Goal: Communication & Community: Answer question/provide support

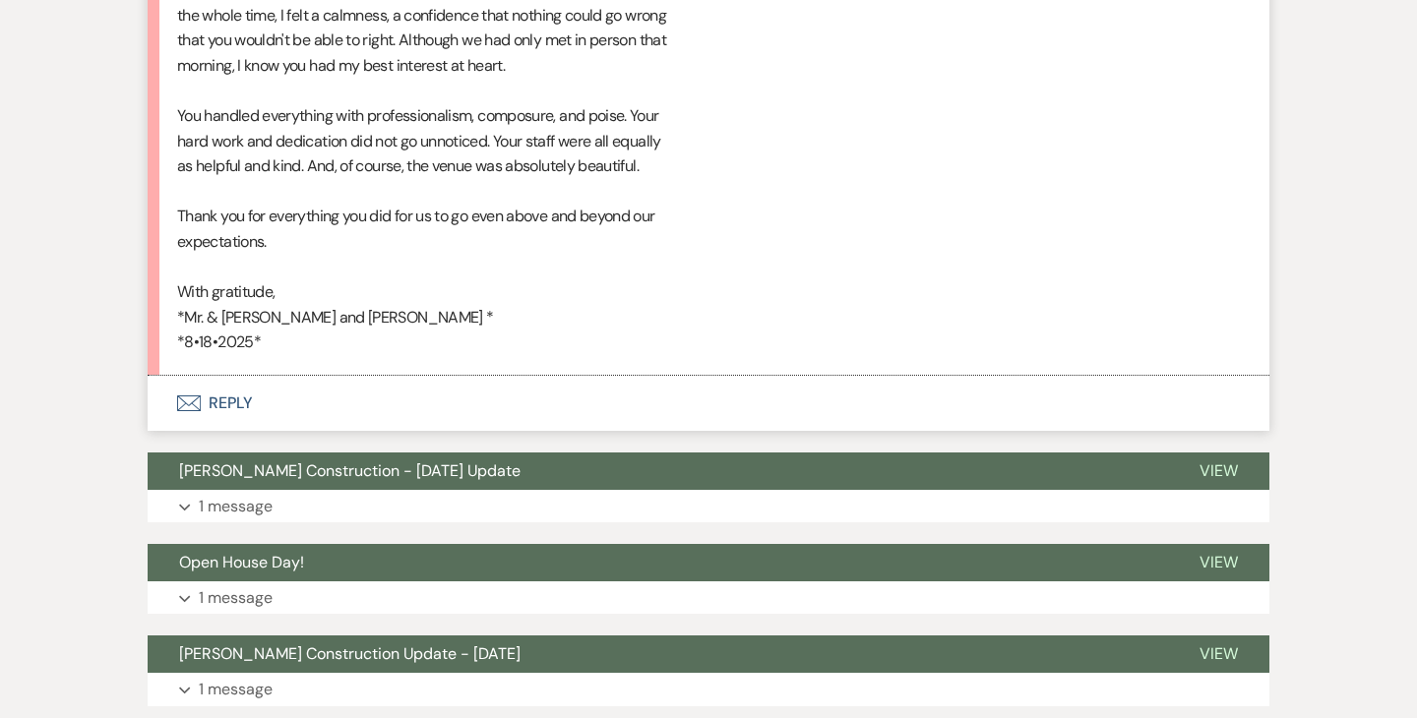
scroll to position [20510, 0]
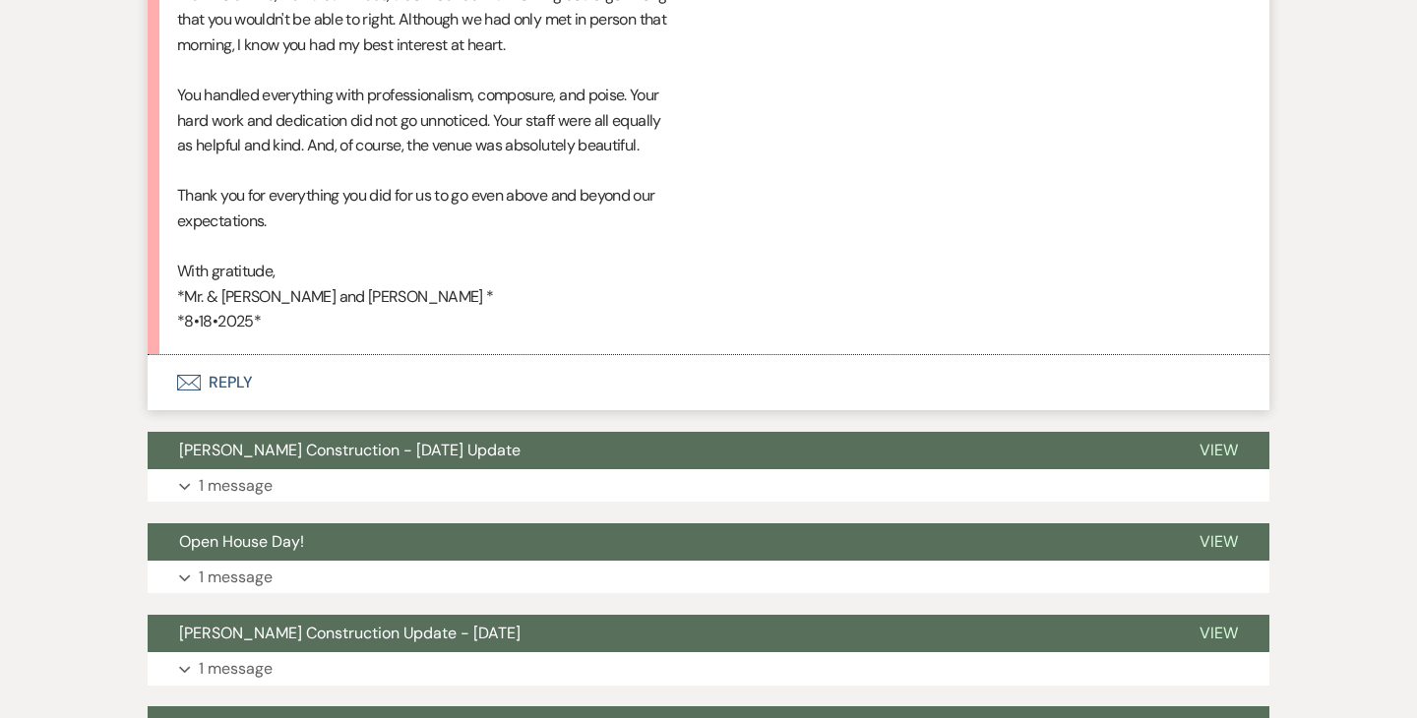
click at [234, 355] on button "Envelope Reply" at bounding box center [709, 382] width 1122 height 55
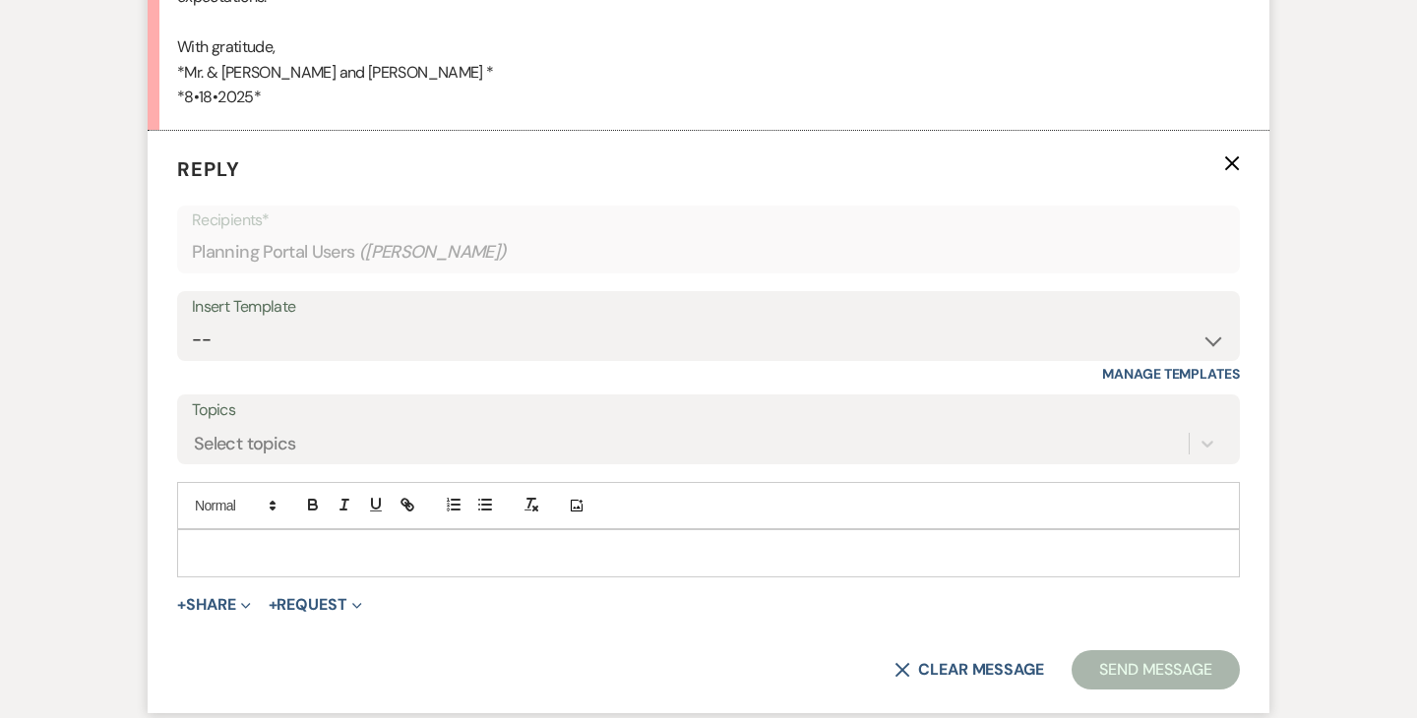
scroll to position [20743, 0]
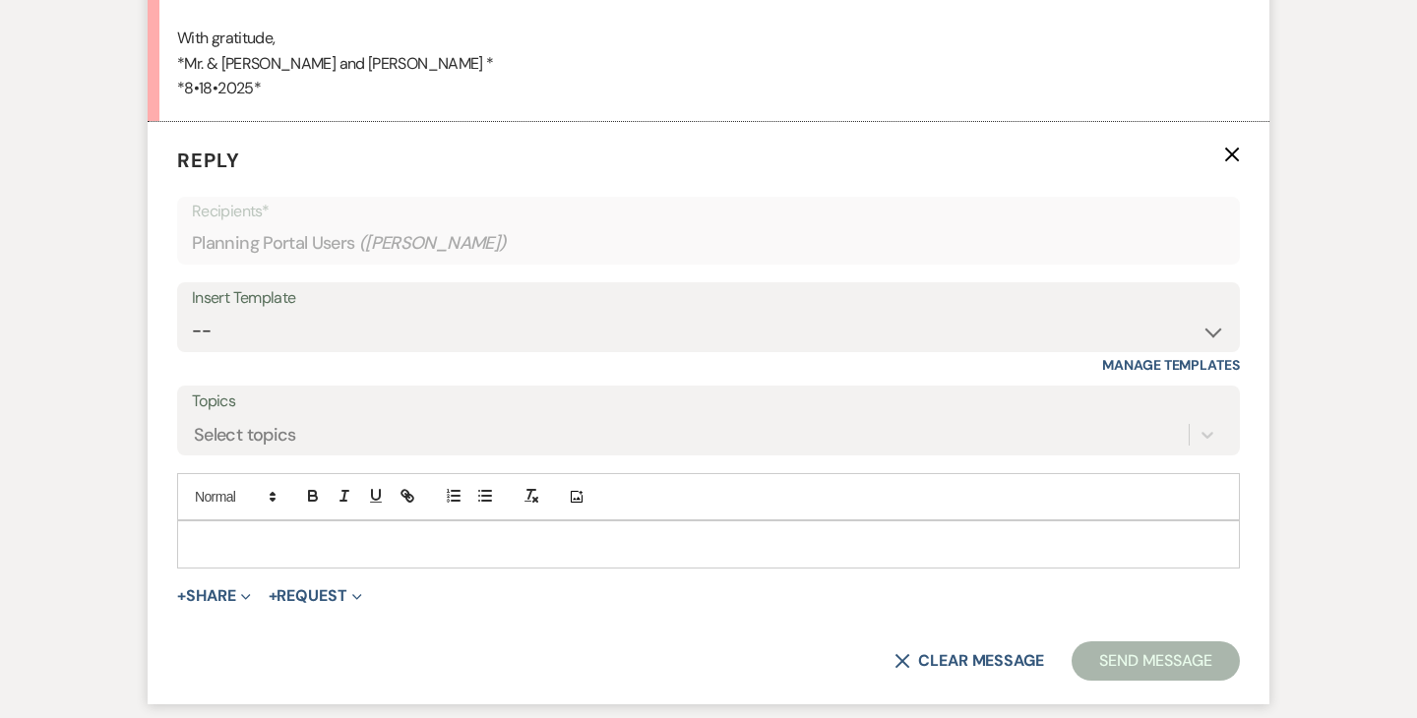
click at [285, 533] on p at bounding box center [708, 544] width 1031 height 22
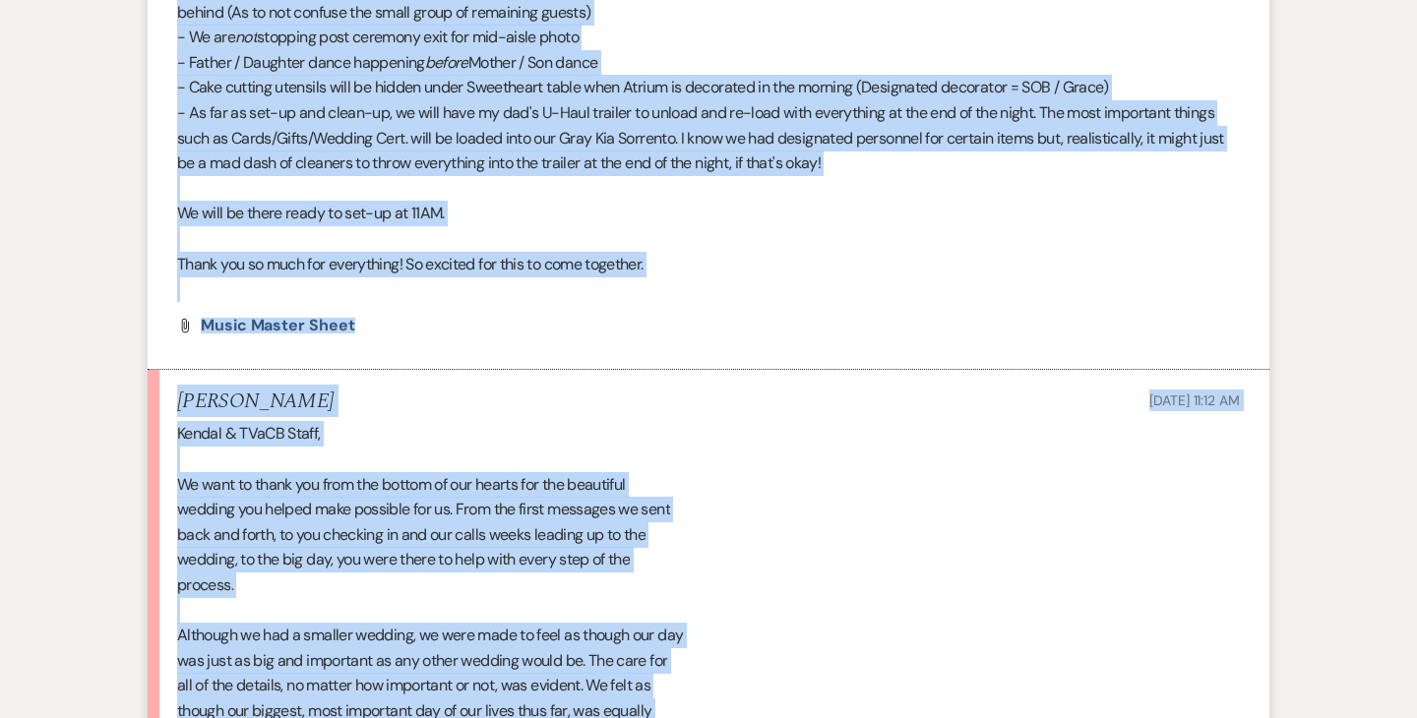
scroll to position [18939, 0]
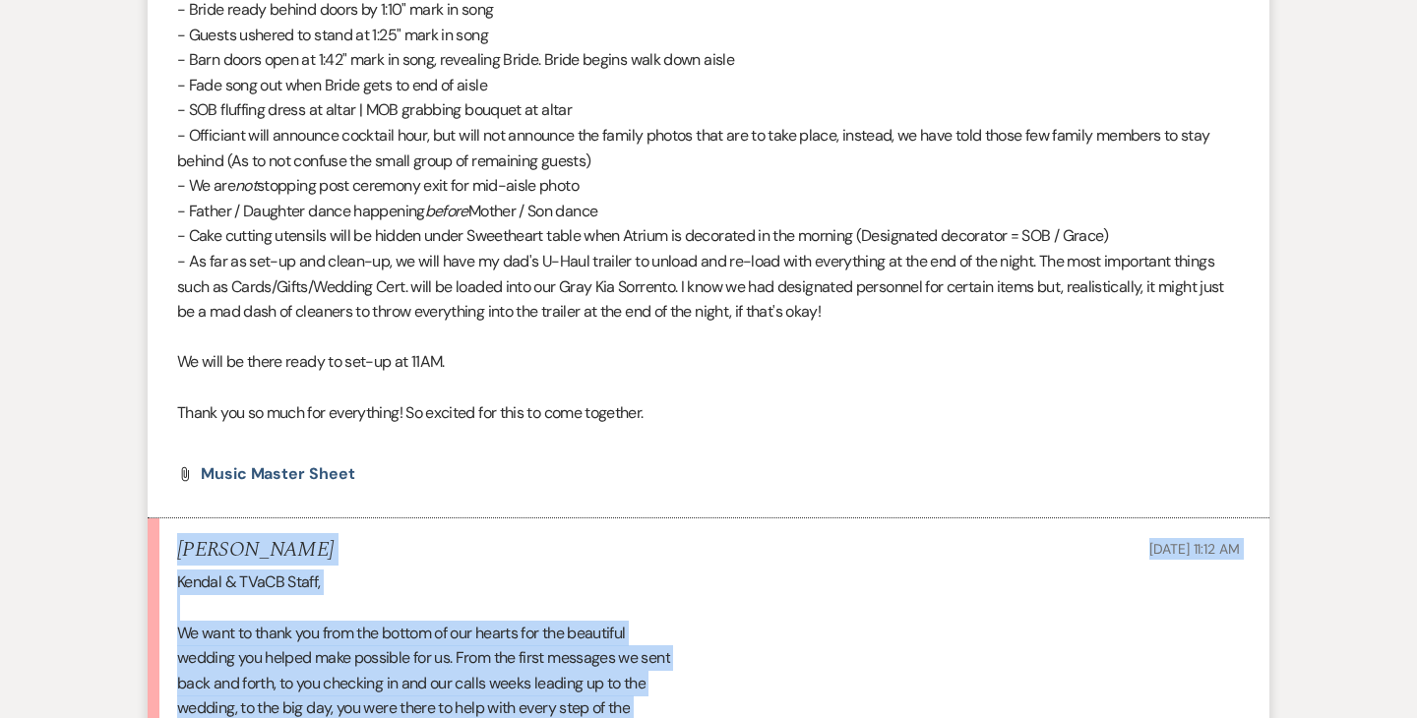
drag, startPoint x: 269, startPoint y: 611, endPoint x: 169, endPoint y: 481, distance: 163.6
copy li "[PERSON_NAME] [DATE] 11:12 AM Kendal & TVaCB Staff, We want to thank you from t…"
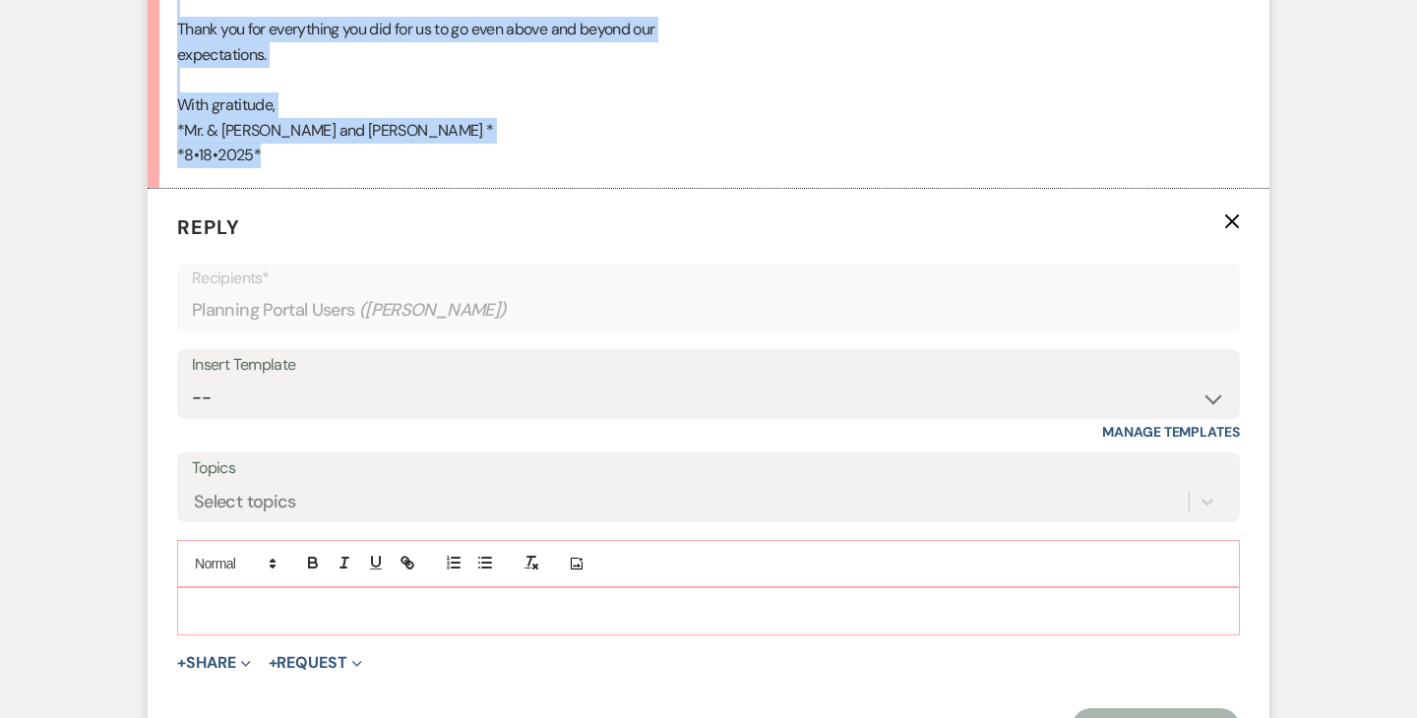
scroll to position [20686, 0]
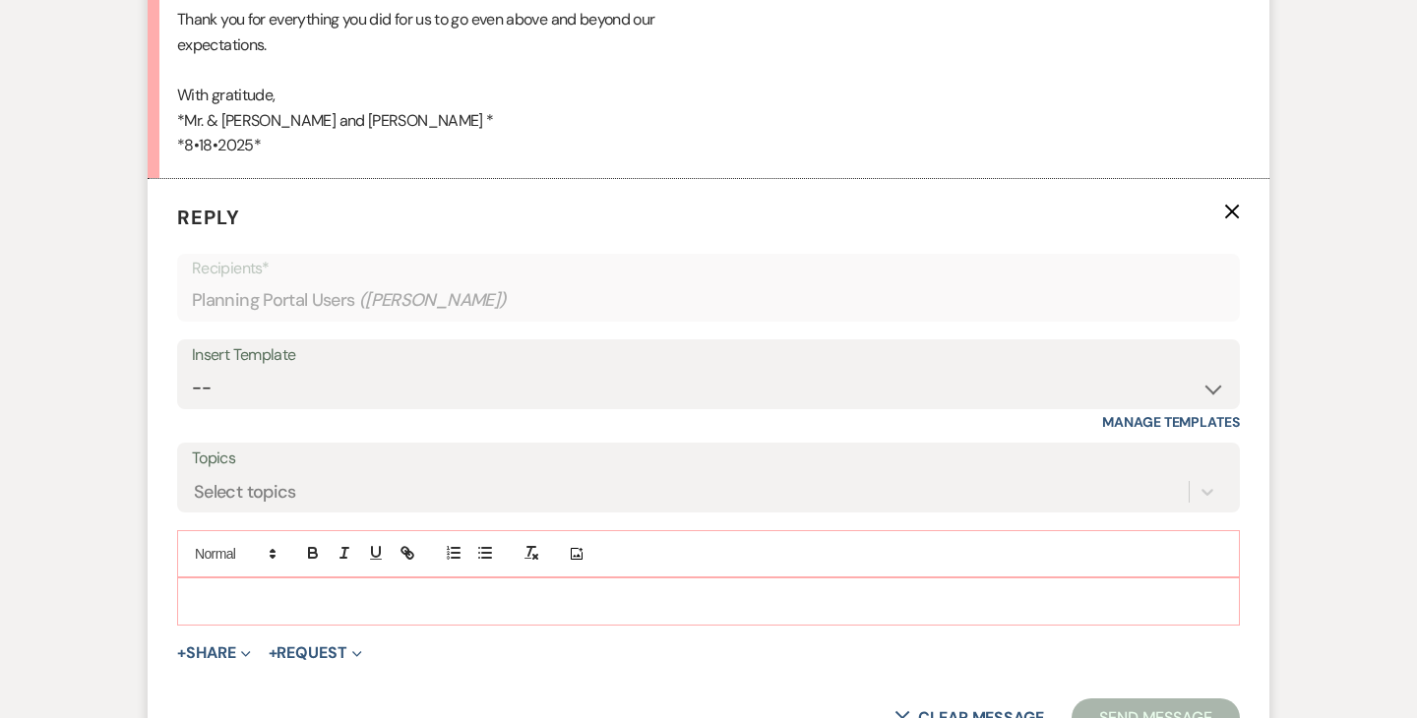
click at [310, 591] on p at bounding box center [708, 602] width 1031 height 22
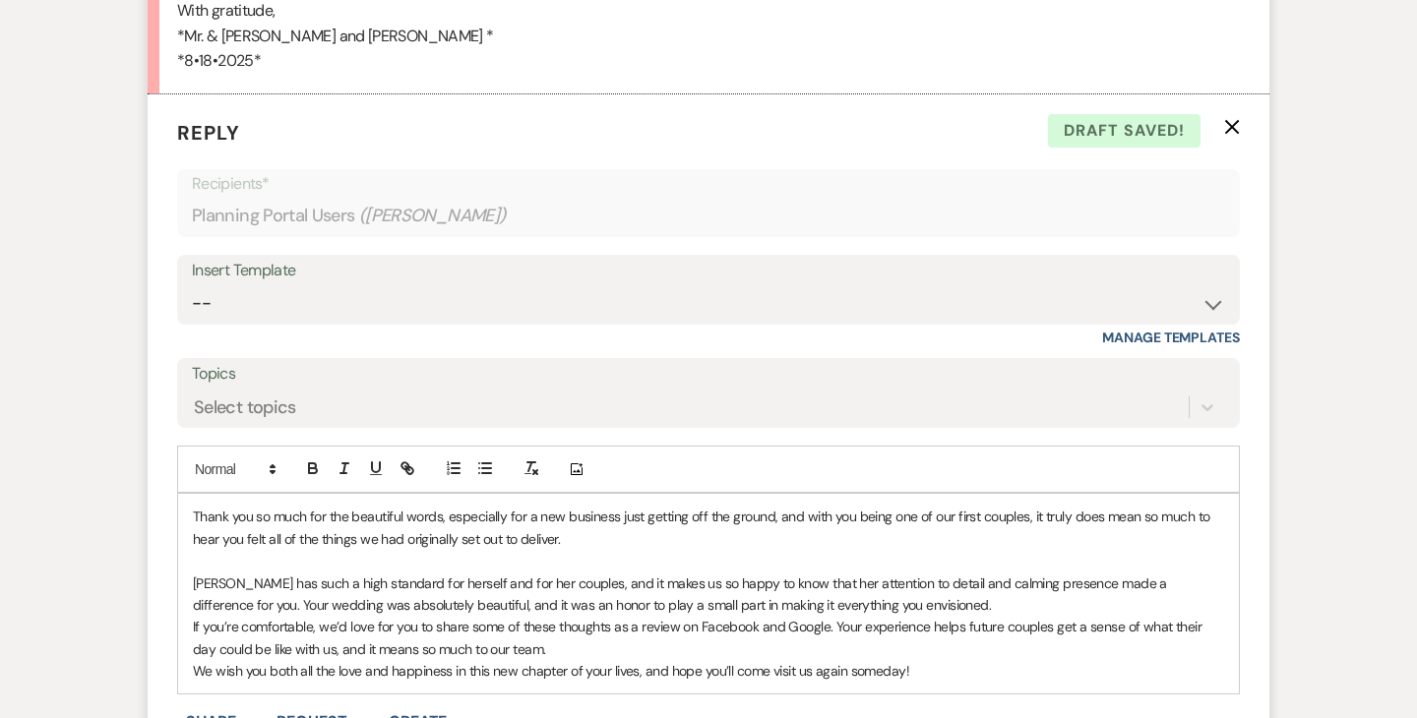
scroll to position [20778, 0]
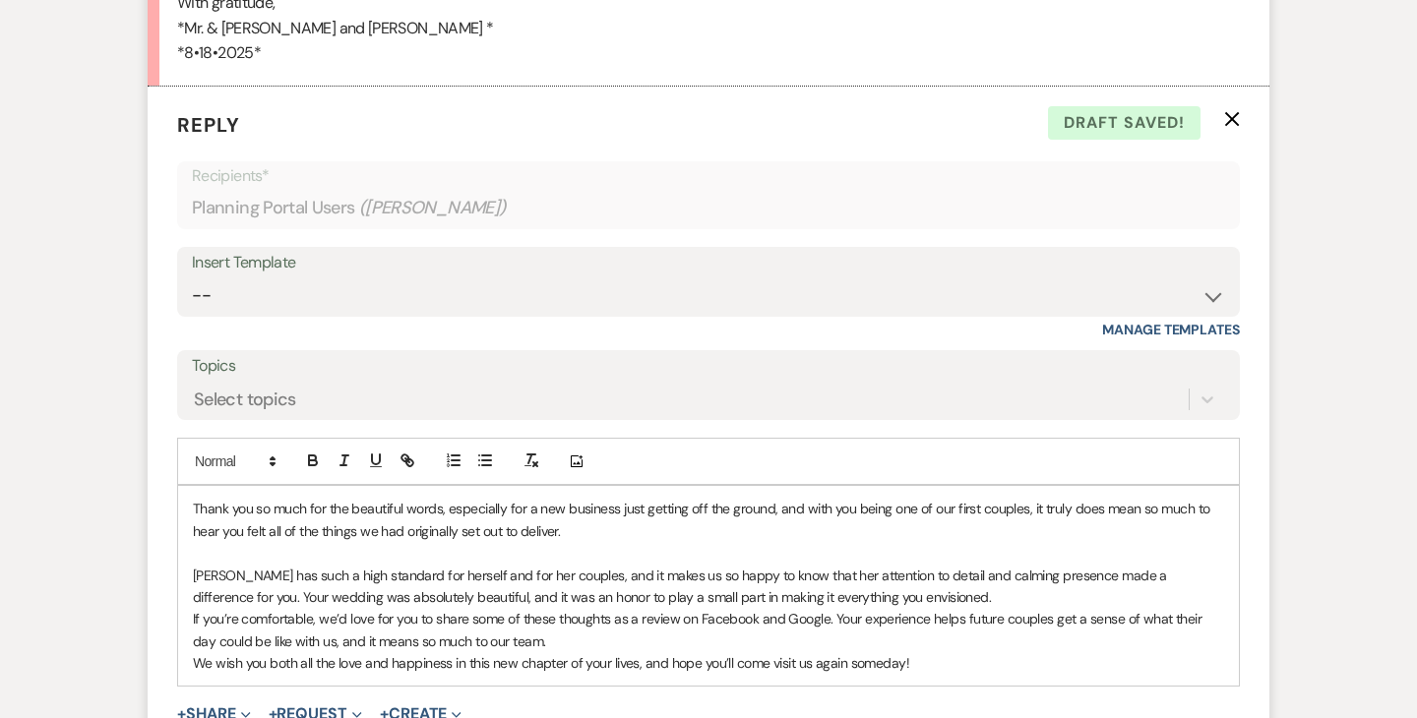
drag, startPoint x: 577, startPoint y: 453, endPoint x: 178, endPoint y: 434, distance: 399.1
click at [178, 486] on div "Thank you so much for the beautiful words, especially for a new business just g…" at bounding box center [708, 586] width 1061 height 200
copy p "Thank you so much for the beautiful words, especially for a new business just g…"
click at [531, 498] on p "Thank you so much for the beautiful words, especially for a new business just g…" at bounding box center [708, 520] width 1031 height 44
drag, startPoint x: 566, startPoint y: 459, endPoint x: 175, endPoint y: 429, distance: 391.9
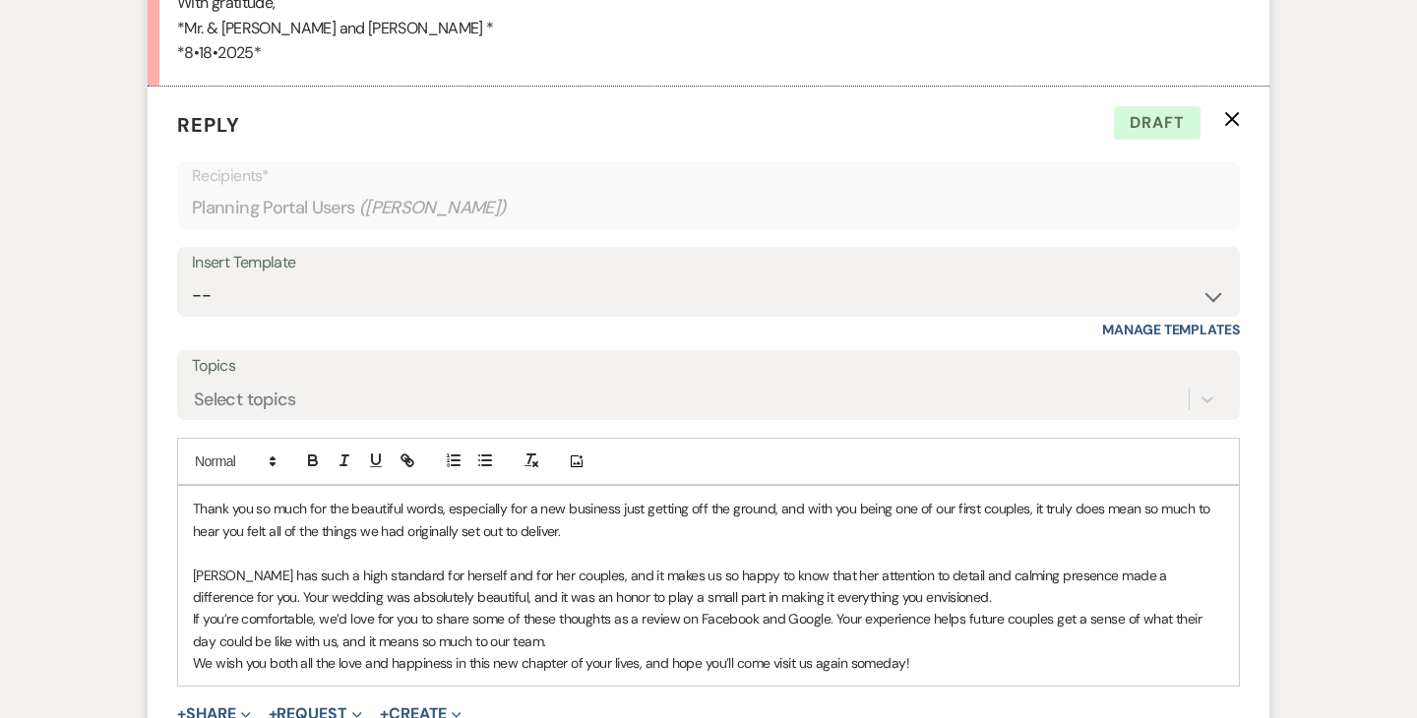
click at [176, 429] on form "Reply X Draft Recipients* Planning Portal Users ( [PERSON_NAME] ) Insert Templa…" at bounding box center [709, 455] width 1122 height 737
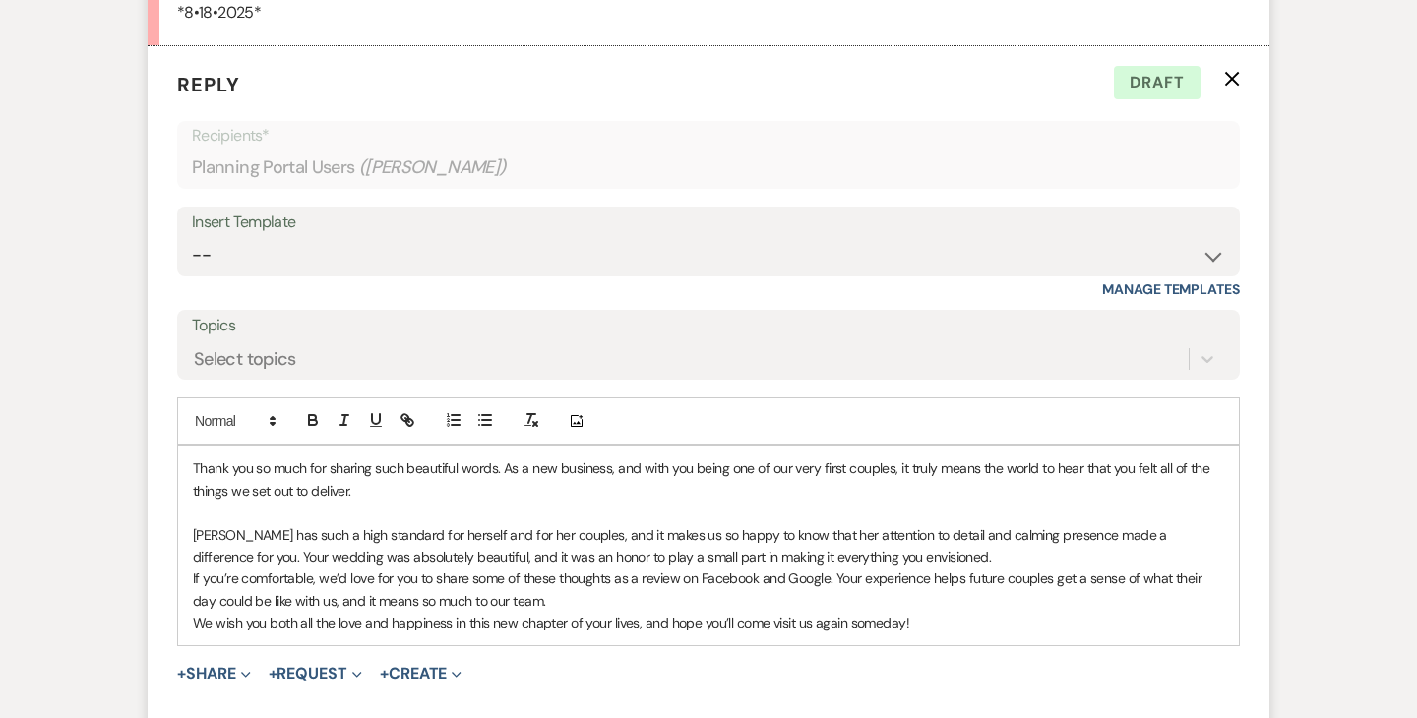
scroll to position [20827, 0]
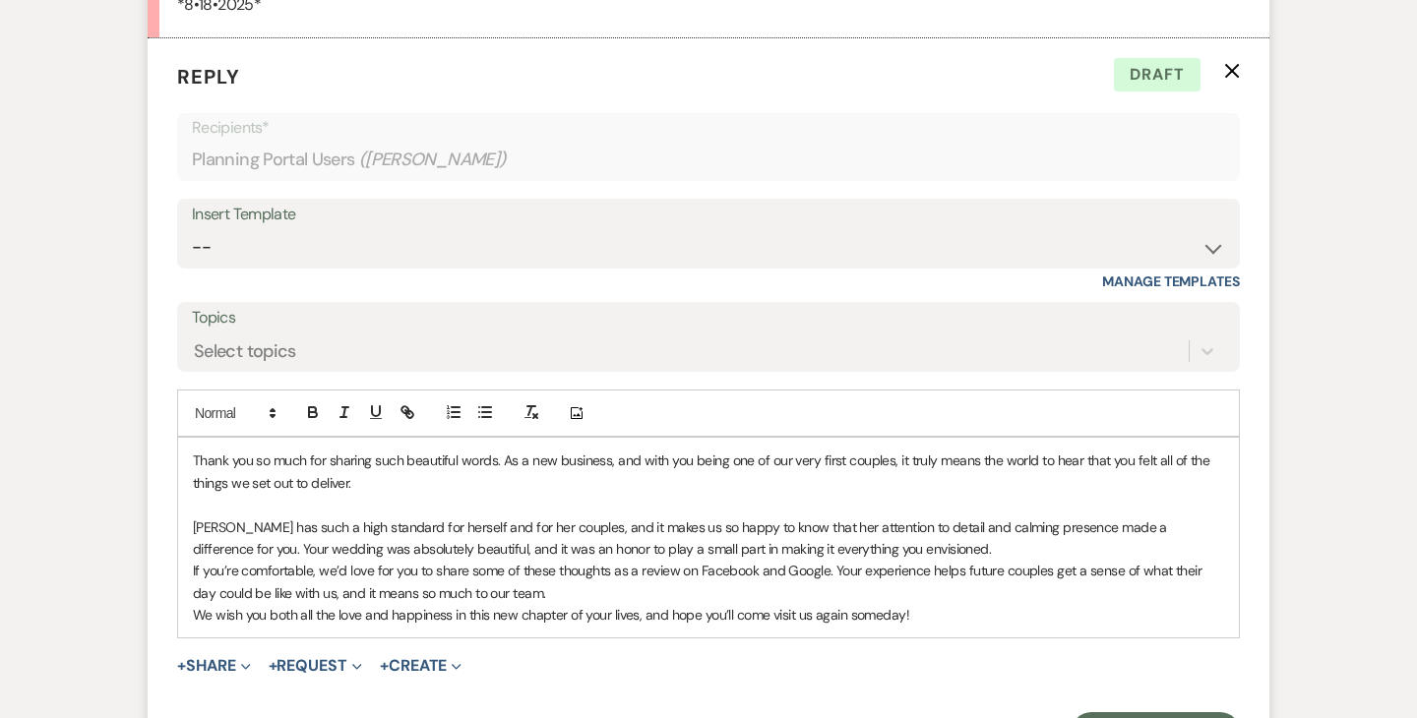
click at [884, 517] on p "[PERSON_NAME] has such a high standard for herself and for her couples, and it …" at bounding box center [708, 539] width 1031 height 44
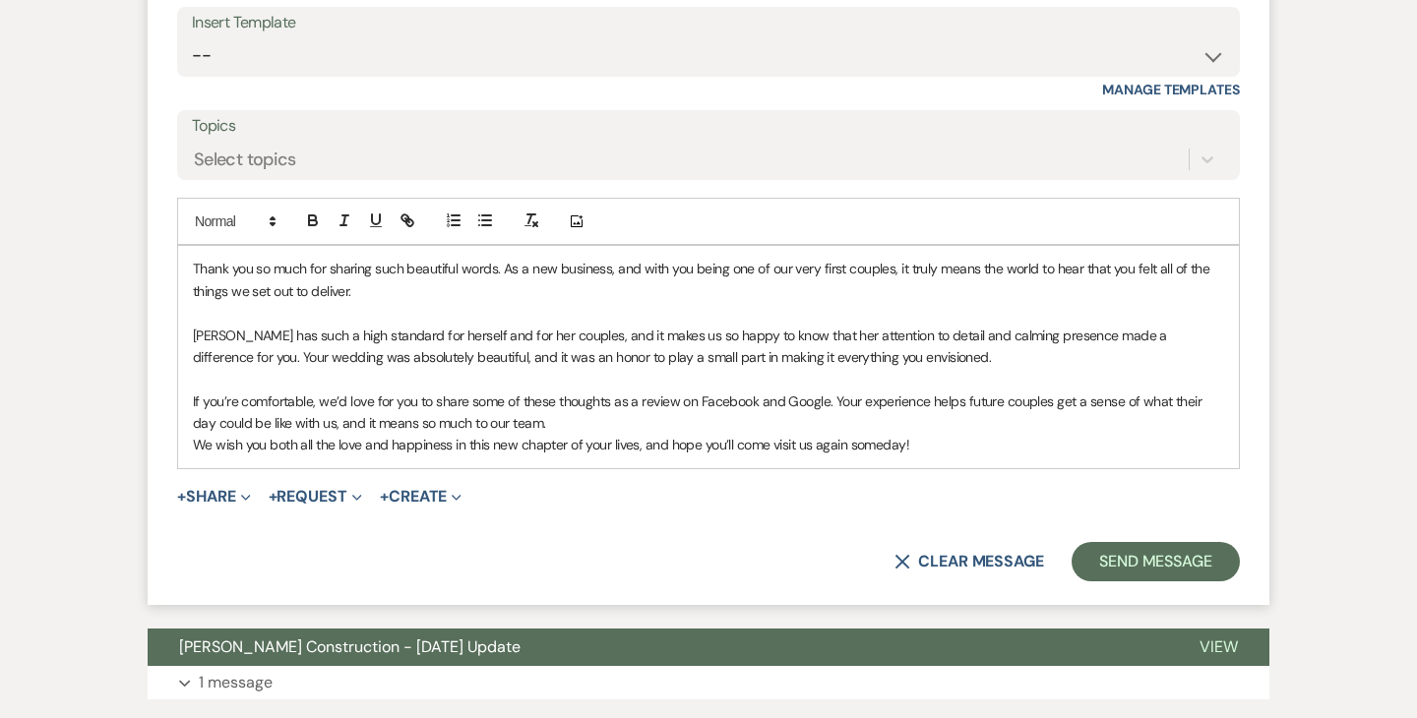
scroll to position [21019, 0]
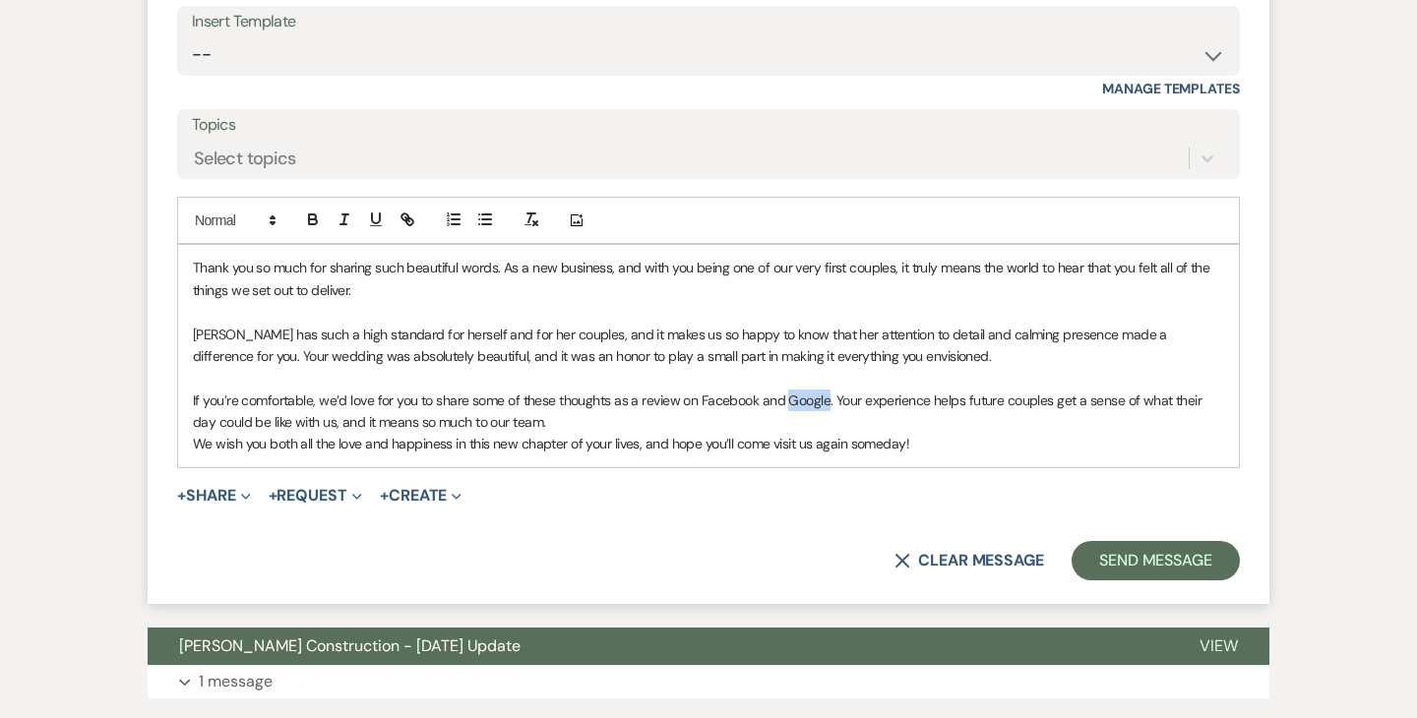
drag, startPoint x: 786, startPoint y: 326, endPoint x: 826, endPoint y: 327, distance: 39.4
click at [826, 390] on p "If you’re comfortable, we’d love for you to share some of these thoughts as a r…" at bounding box center [708, 412] width 1031 height 44
click at [402, 211] on icon "button" at bounding box center [408, 220] width 18 height 18
click at [785, 426] on input "Google" at bounding box center [815, 439] width 167 height 26
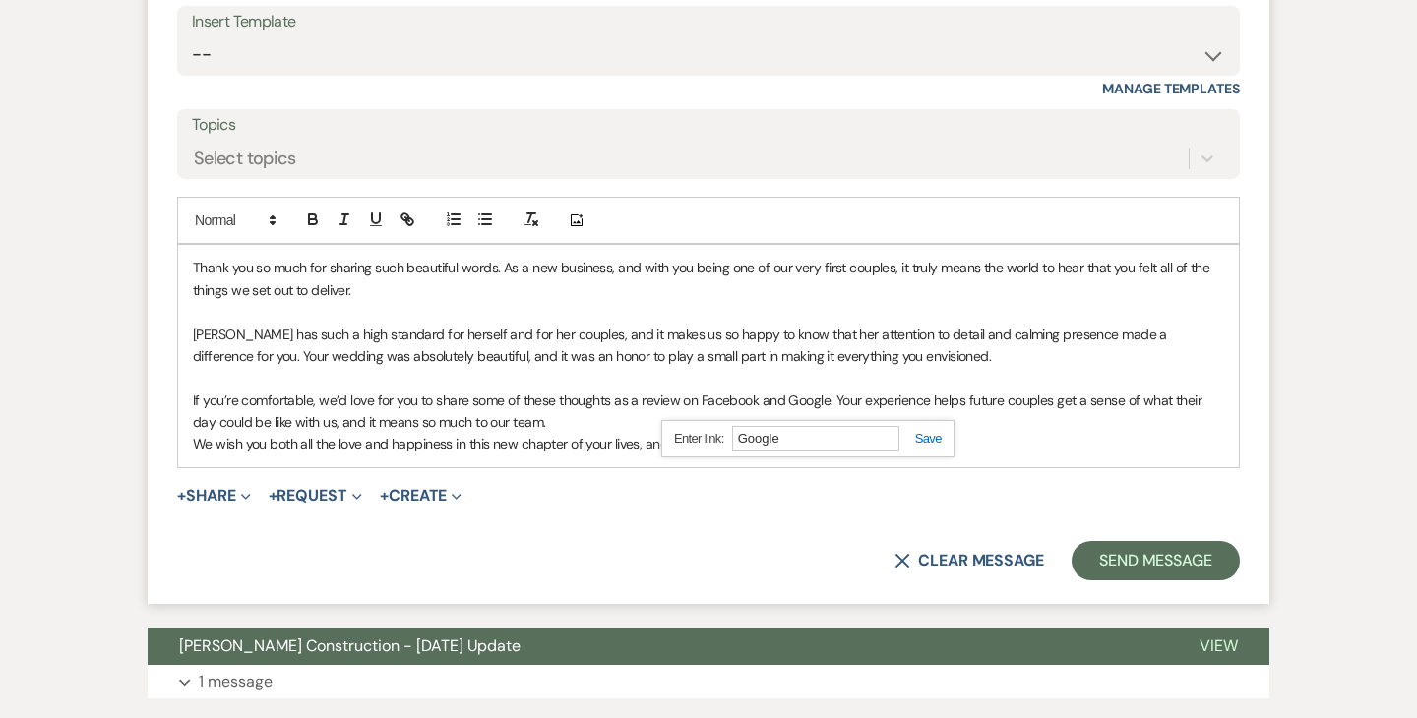
click at [785, 426] on input "Google" at bounding box center [815, 439] width 167 height 26
paste input "[URL][DOMAIN_NAME]"
click at [931, 431] on link at bounding box center [921, 438] width 42 height 15
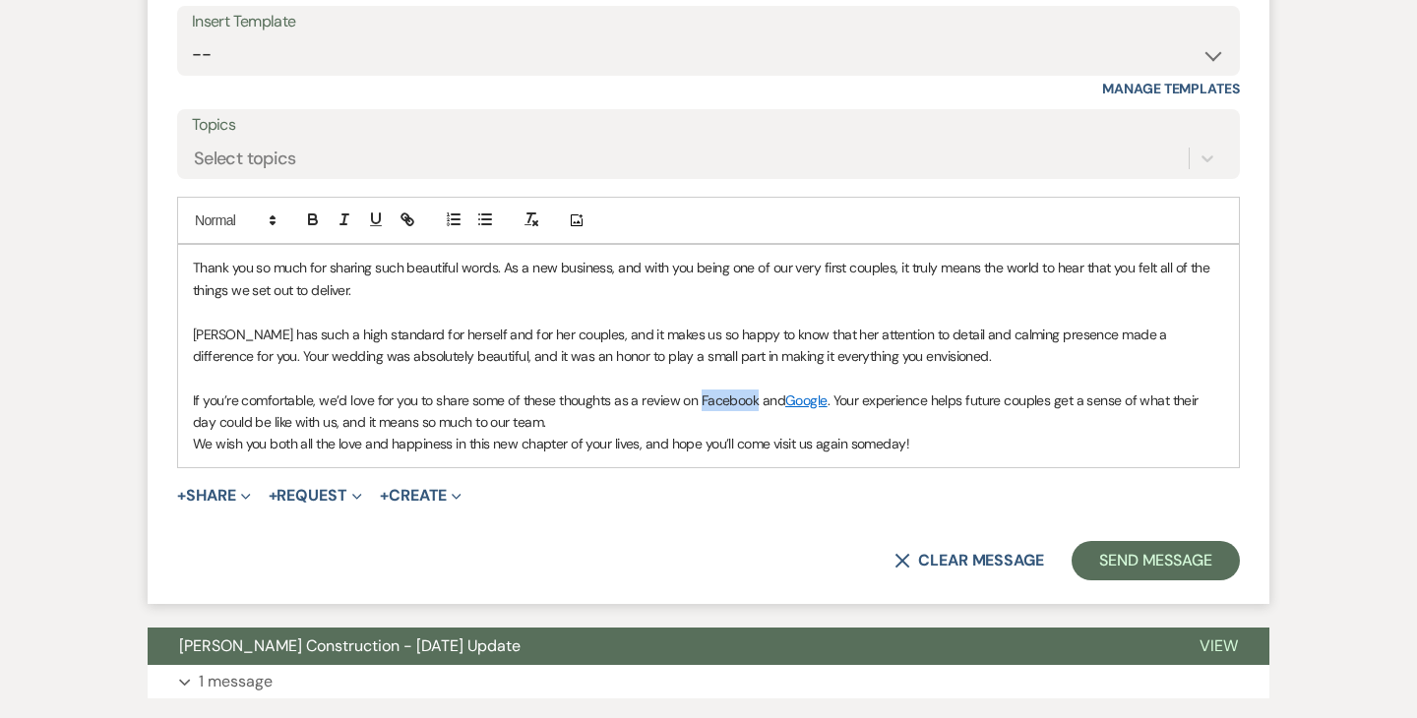
drag, startPoint x: 700, startPoint y: 323, endPoint x: 755, endPoint y: 323, distance: 55.1
click at [755, 390] on p "If you’re comfortable, we’d love for you to share some of these thoughts as a r…" at bounding box center [708, 412] width 1031 height 44
click at [406, 219] on icon "button" at bounding box center [409, 222] width 7 height 7
click at [715, 426] on input "Facebook" at bounding box center [737, 439] width 167 height 26
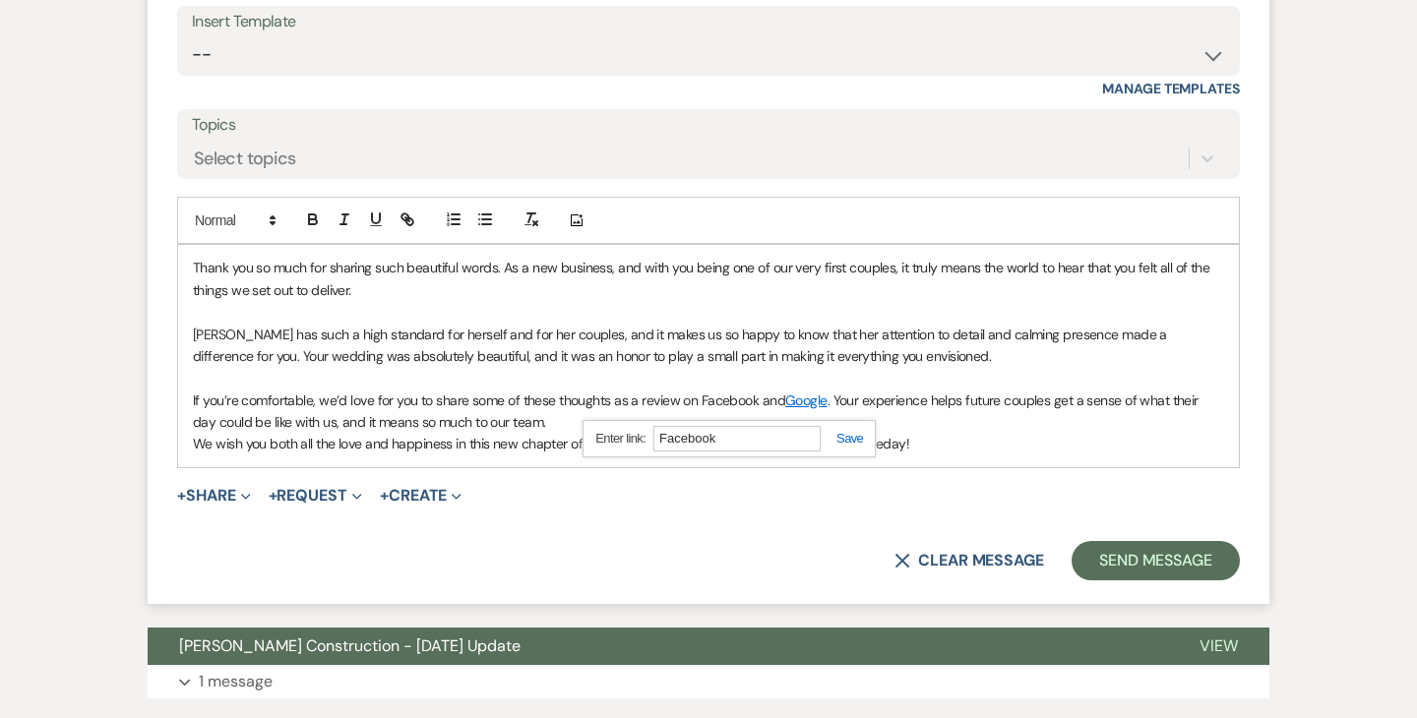
click at [715, 426] on input "Facebook" at bounding box center [737, 439] width 167 height 26
paste input "[URL][DOMAIN_NAME]"
type input "[URL][DOMAIN_NAME]"
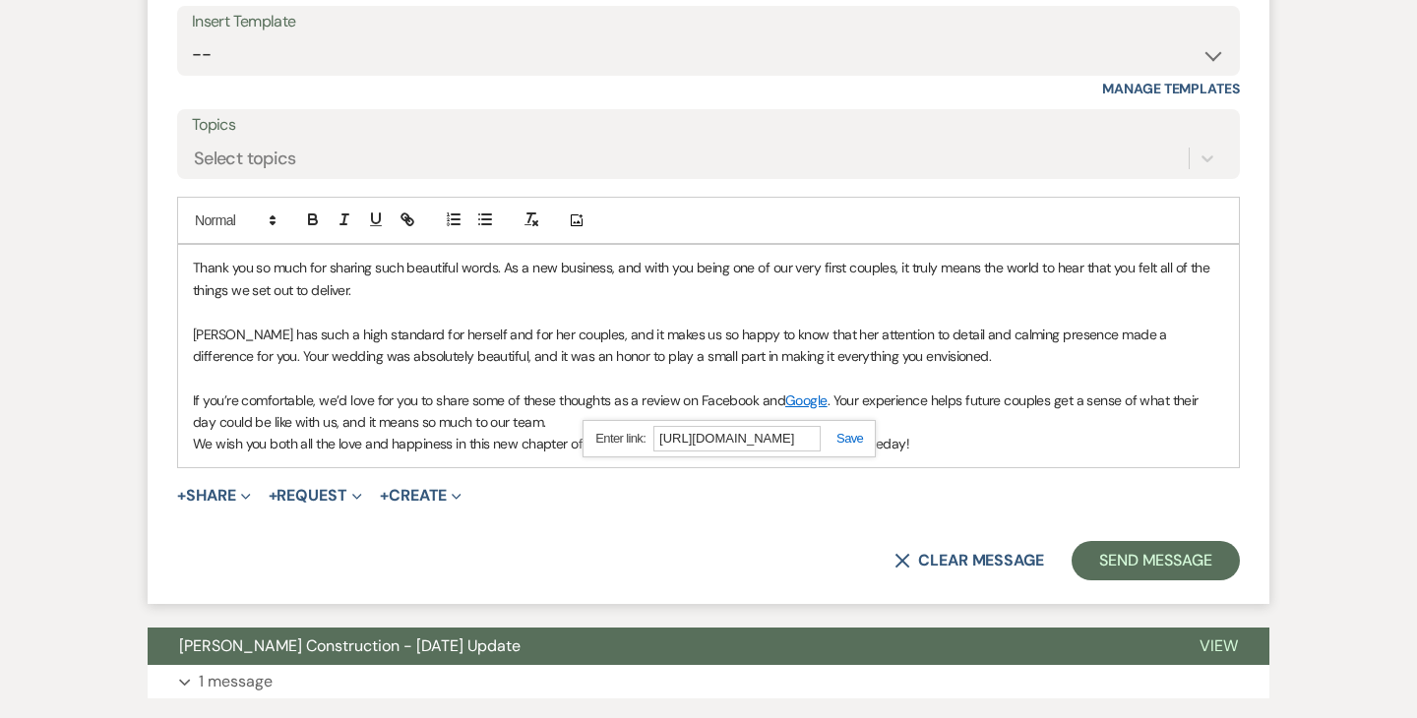
click at [848, 431] on link at bounding box center [842, 438] width 42 height 15
click at [555, 390] on p "If you’re comfortable, we’d love for you to share some of these thoughts as a r…" at bounding box center [708, 412] width 1031 height 44
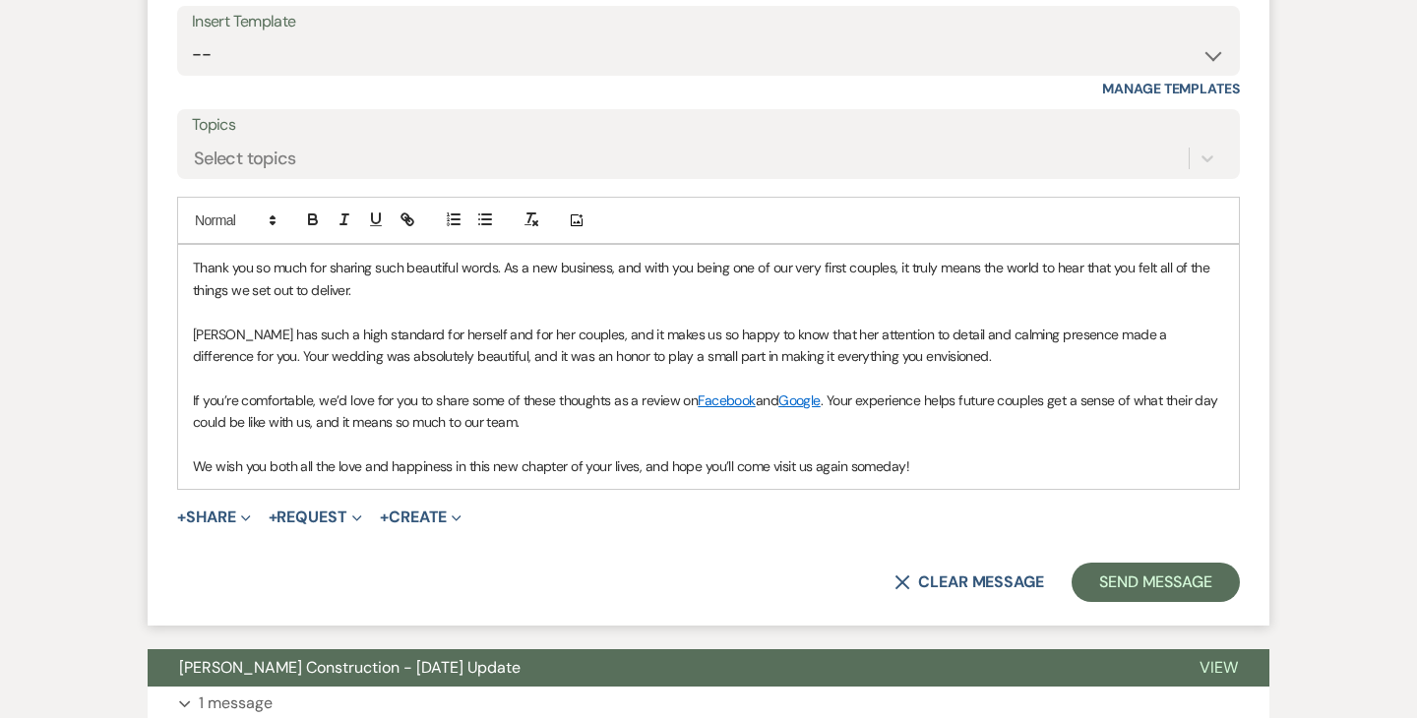
click at [942, 456] on p "We wish you both all the love and happiness in this new chapter of your lives, …" at bounding box center [708, 467] width 1031 height 22
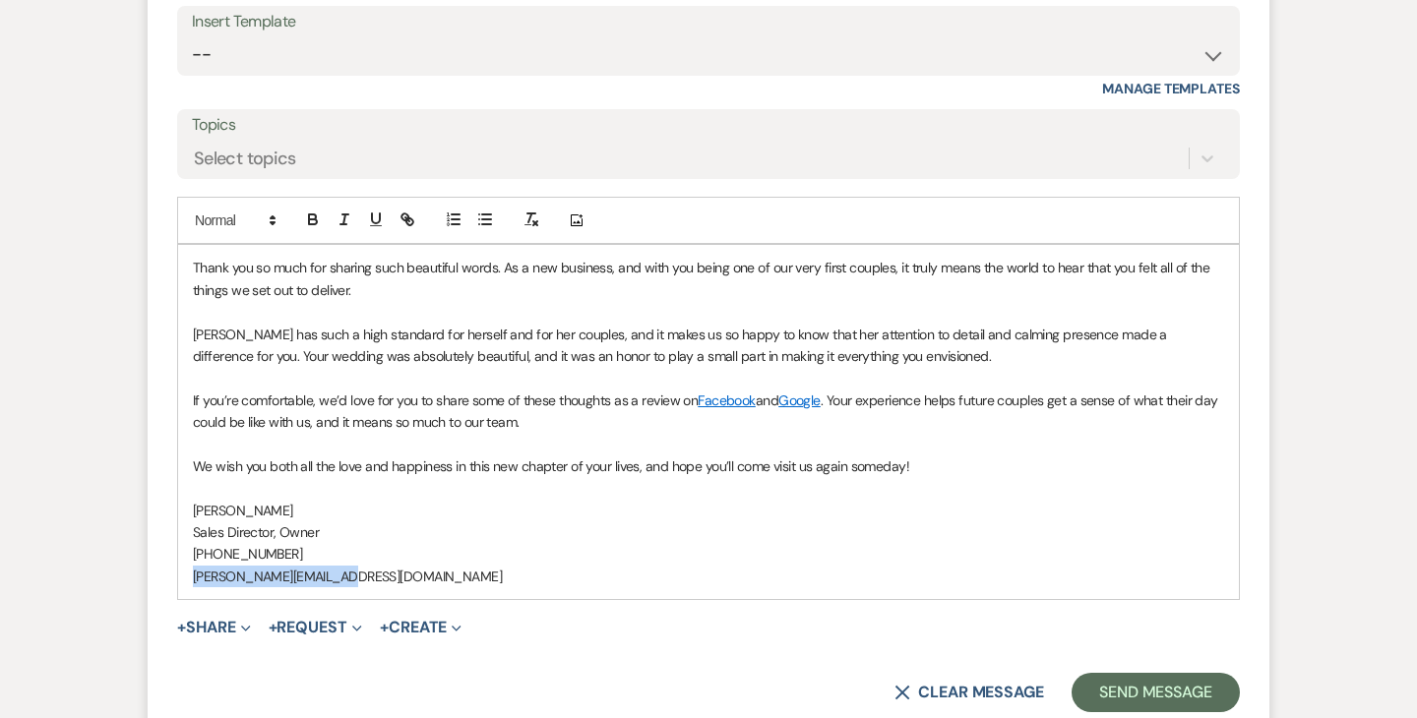
drag, startPoint x: 354, startPoint y: 498, endPoint x: 196, endPoint y: 504, distance: 158.6
click at [193, 566] on p "[PERSON_NAME][EMAIL_ADDRESS][DOMAIN_NAME]" at bounding box center [708, 577] width 1031 height 22
copy p "[PERSON_NAME][EMAIL_ADDRESS][DOMAIN_NAME]"
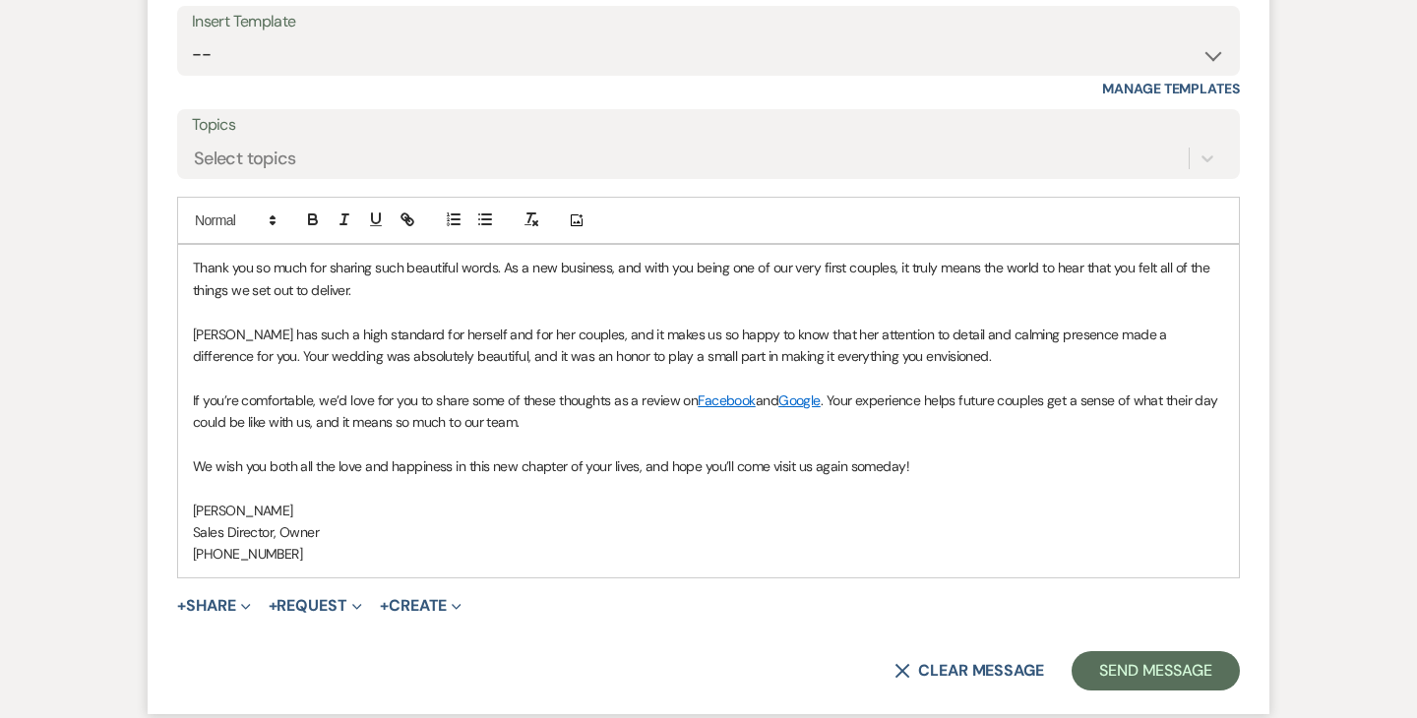
click at [283, 500] on p "[PERSON_NAME]" at bounding box center [708, 511] width 1031 height 22
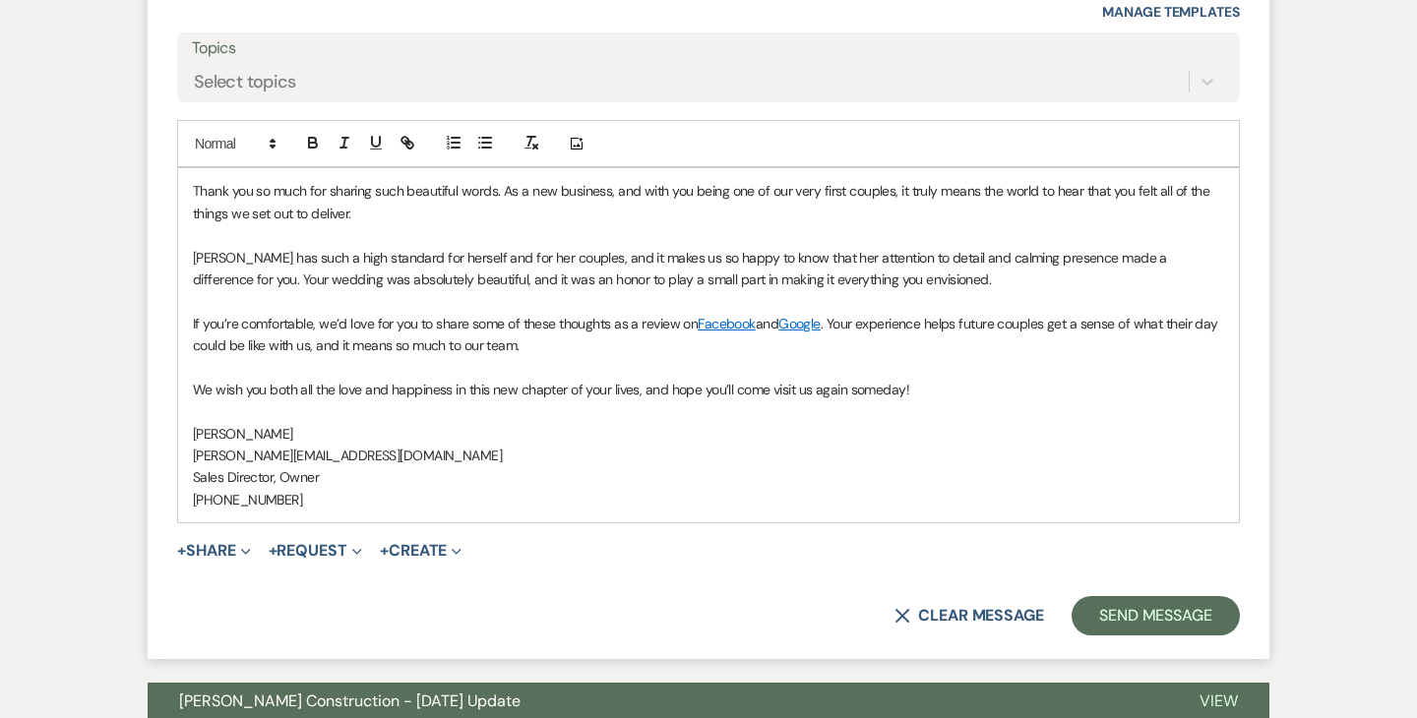
scroll to position [21104, 0]
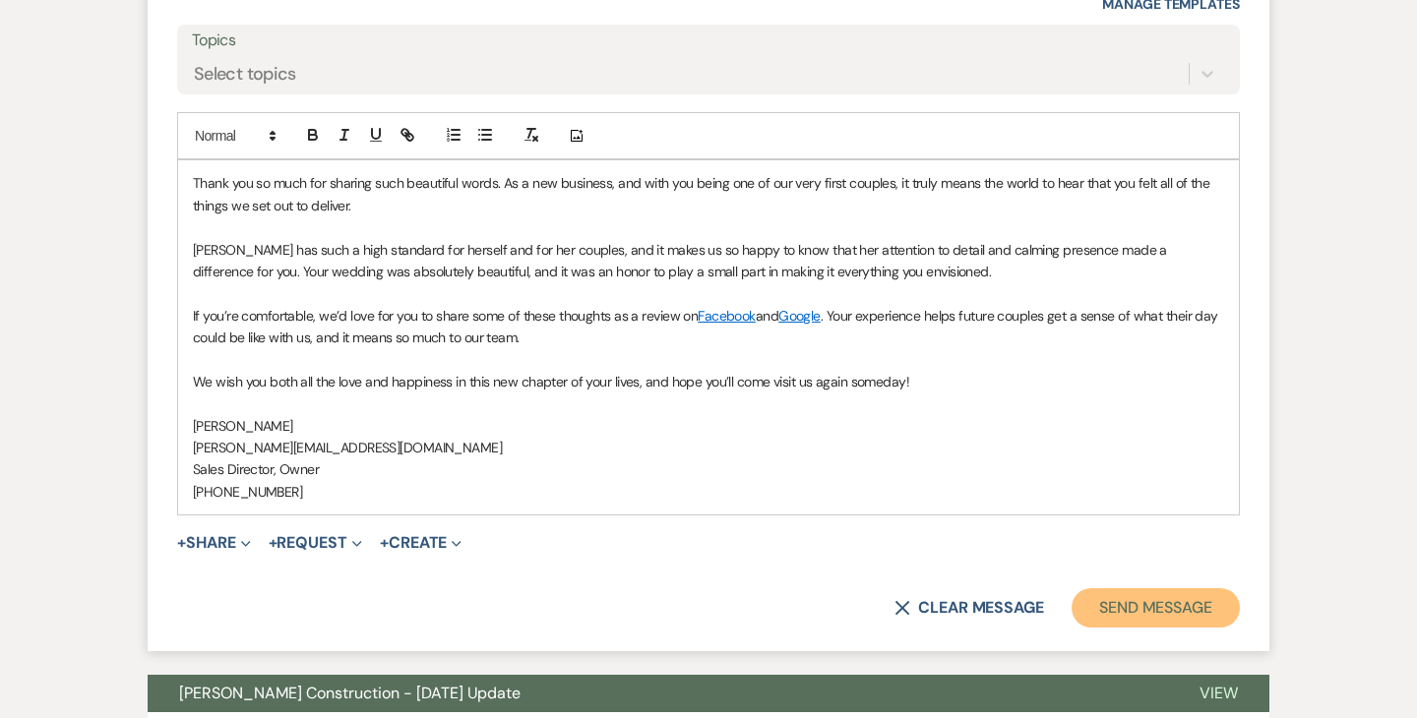
click at [1137, 589] on button "Send Message" at bounding box center [1156, 608] width 168 height 39
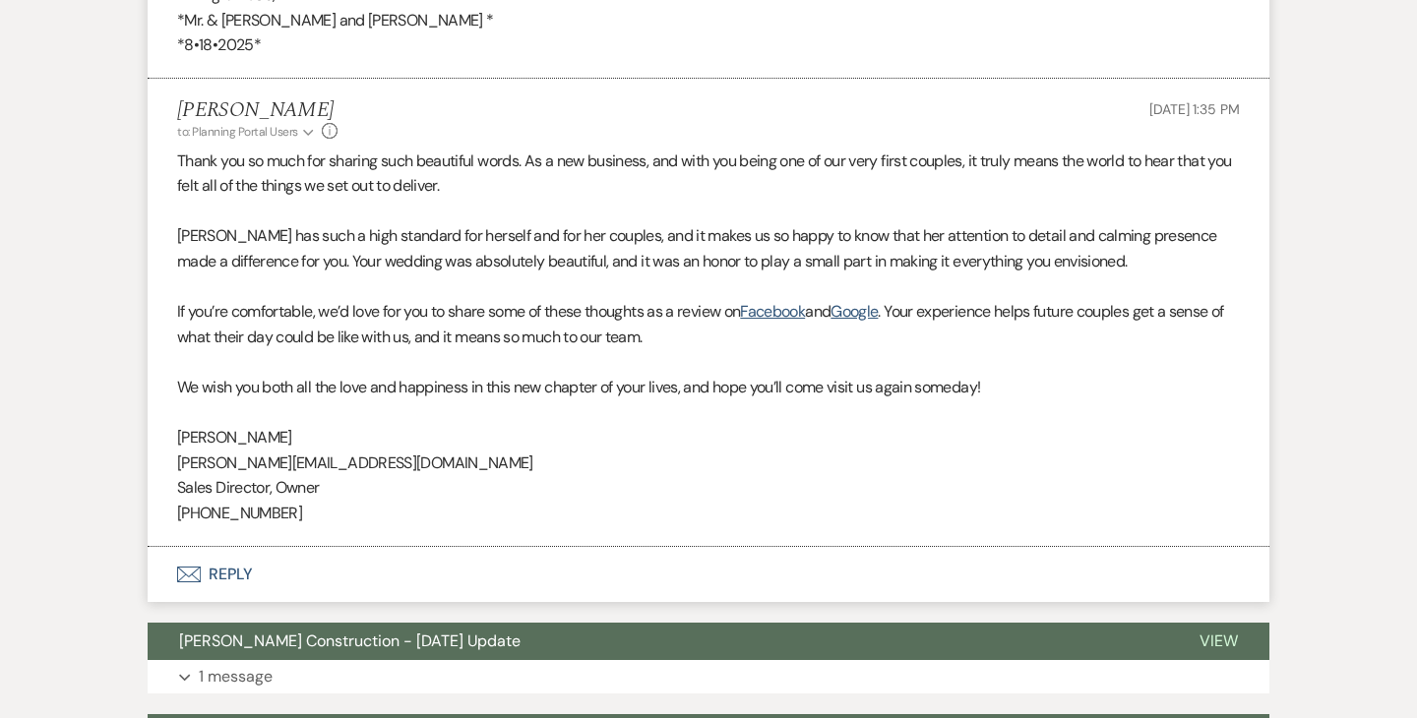
scroll to position [20666, 0]
